Goal: Task Accomplishment & Management: Complete application form

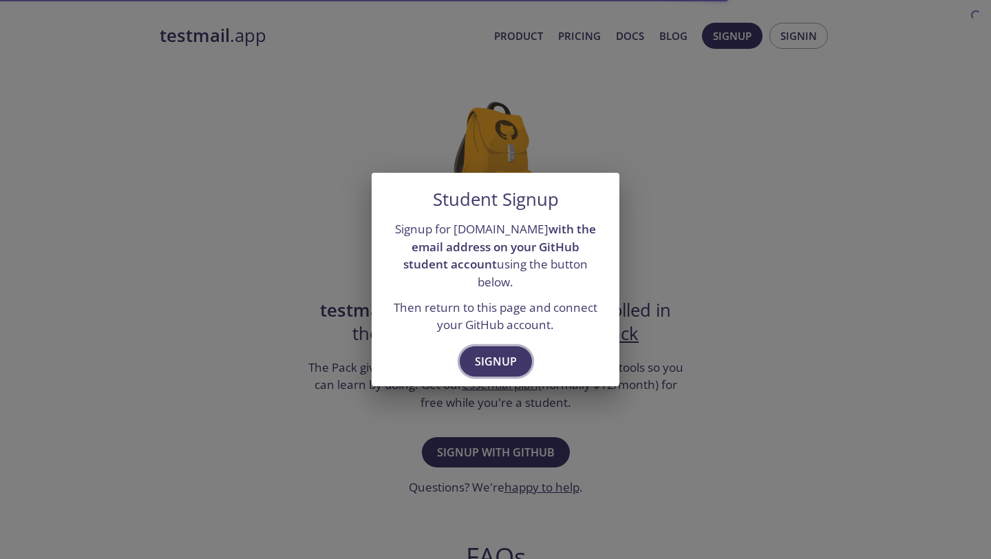
click at [502, 354] on span "Signup" at bounding box center [496, 361] width 42 height 19
click at [516, 351] on button "Signup" at bounding box center [496, 361] width 72 height 30
click at [317, 361] on div "Student Signup Signup for [DOMAIN_NAME] with the email address on your GitHub s…" at bounding box center [495, 279] width 991 height 559
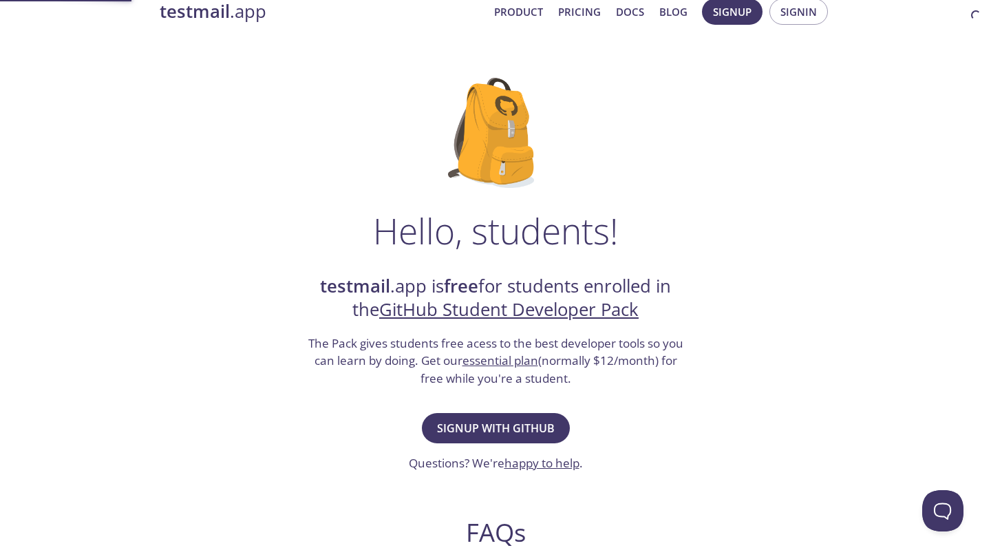
scroll to position [26, 0]
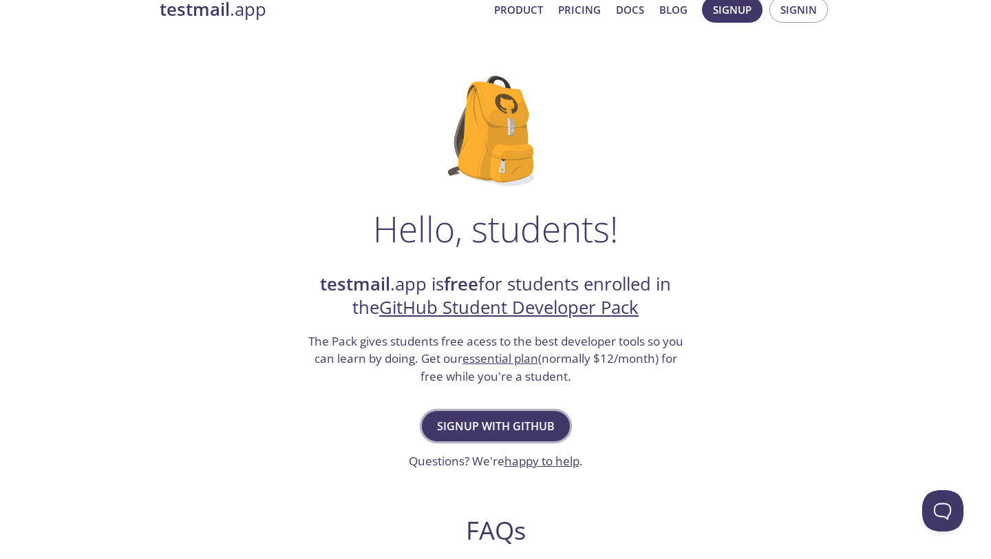
click at [463, 420] on span "Signup with GitHub" at bounding box center [496, 425] width 118 height 19
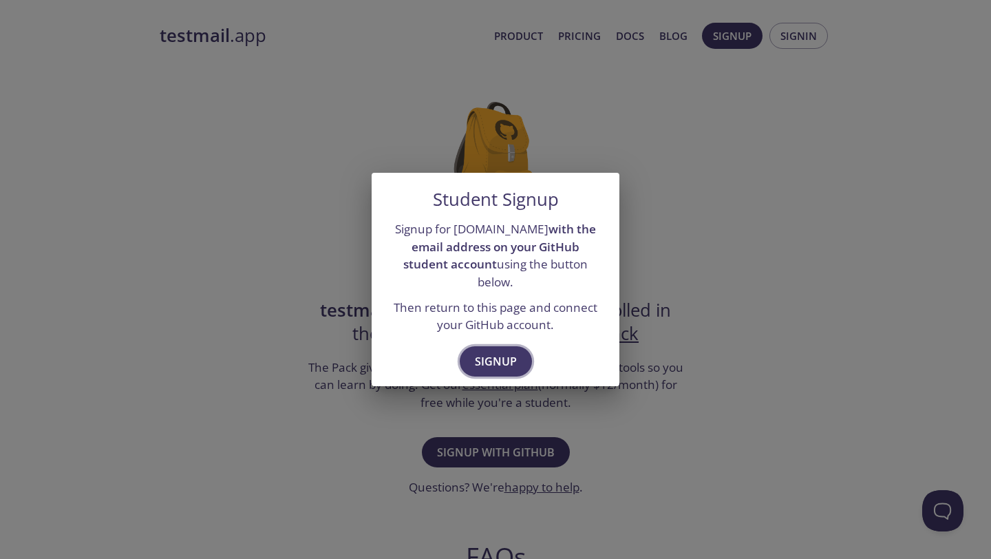
click at [487, 352] on span "Signup" at bounding box center [496, 361] width 42 height 19
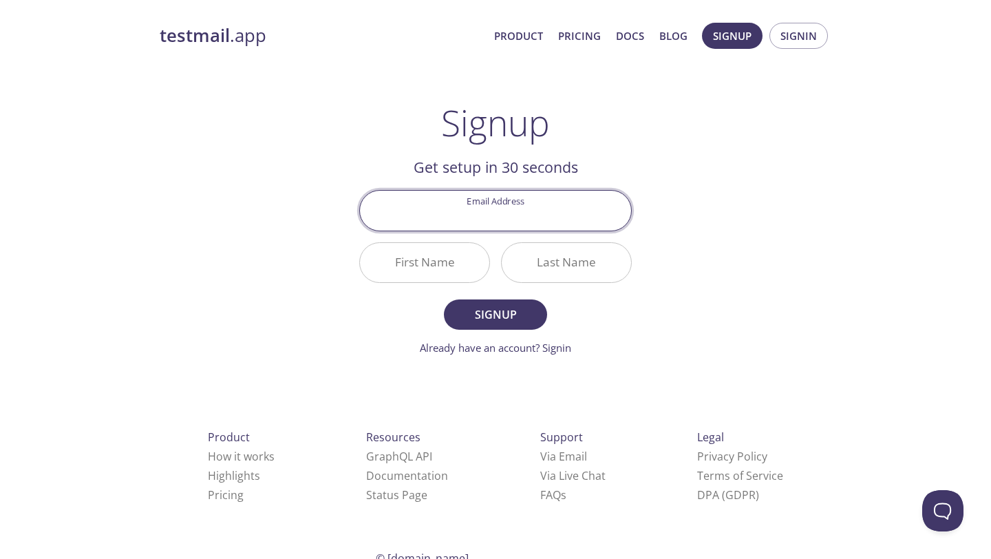
paste input "[EMAIL_ADDRESS][DOMAIN_NAME]"
type input "[EMAIL_ADDRESS][DOMAIN_NAME]"
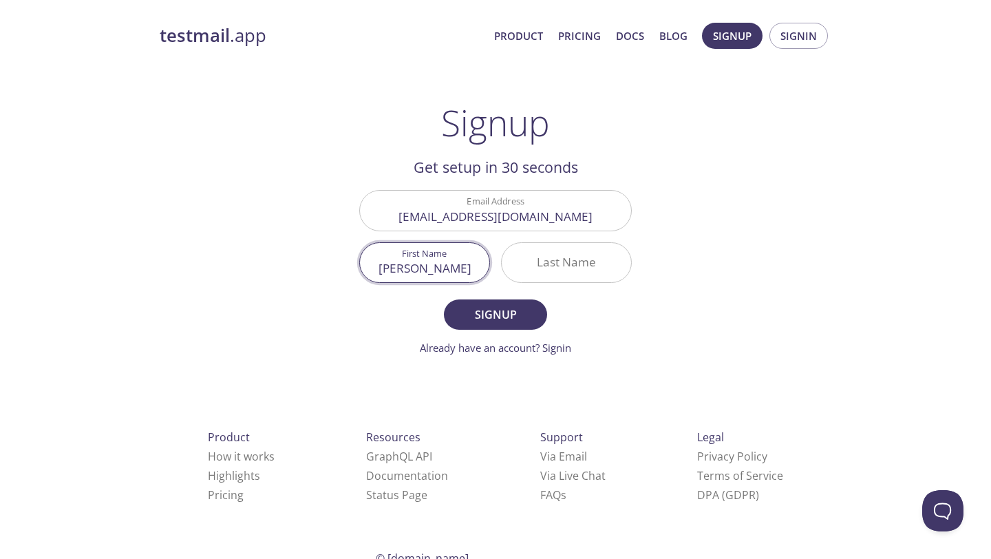
type input "[PERSON_NAME]"
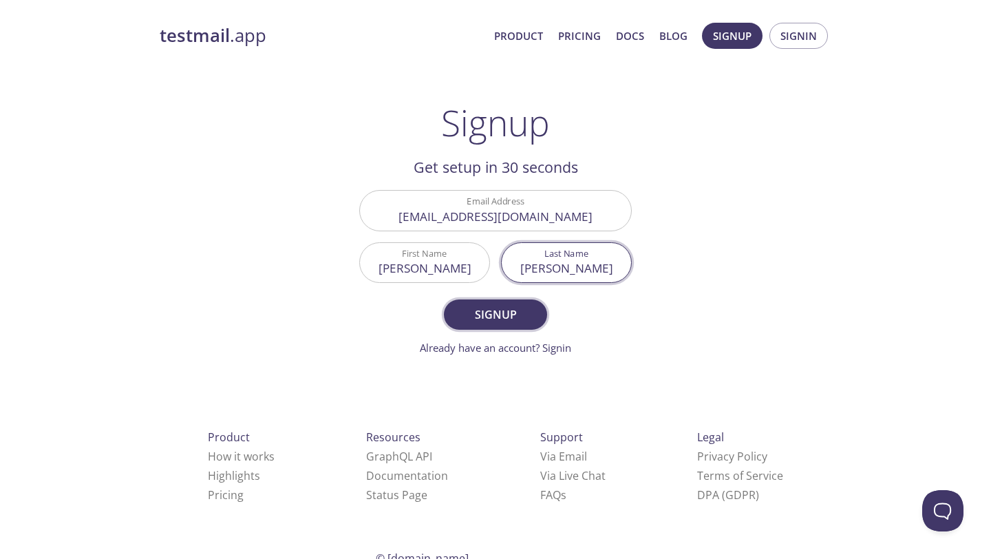
type input "[PERSON_NAME]"
click at [498, 308] on span "Signup" at bounding box center [495, 314] width 73 height 19
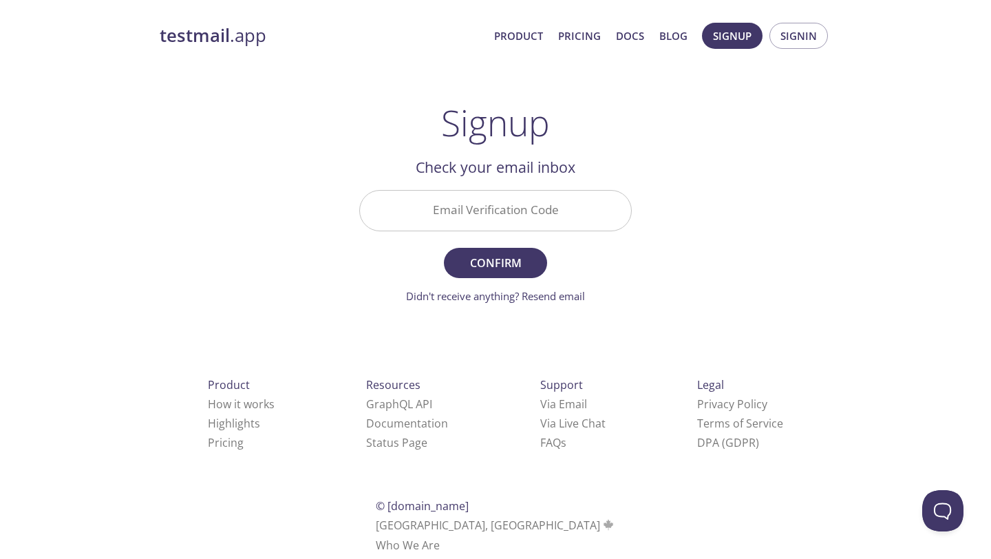
click at [496, 196] on input "Email Verification Code" at bounding box center [495, 210] width 271 height 39
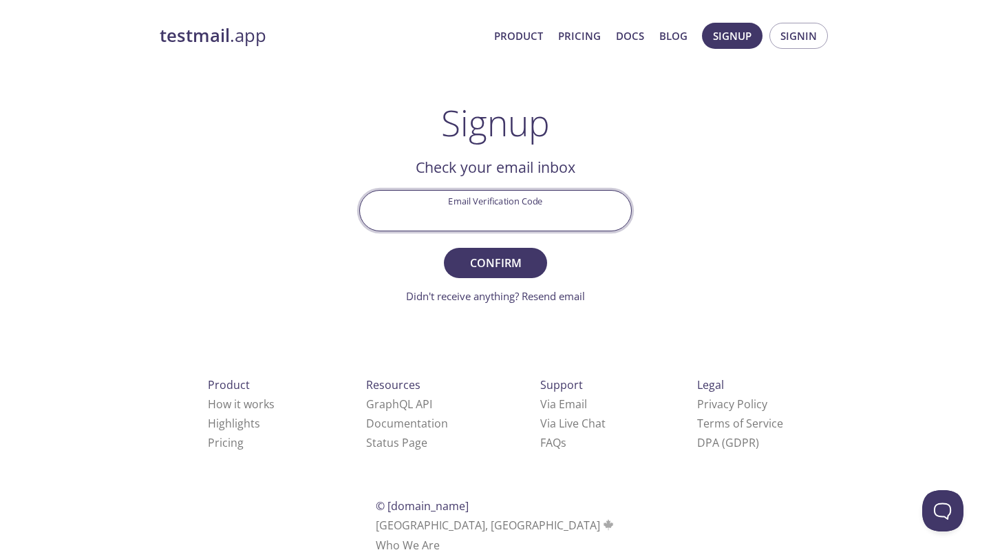
paste input "6LLWFZZ"
type input "6LLWFZZ"
click at [499, 262] on span "Confirm" at bounding box center [495, 262] width 73 height 19
